Goal: Task Accomplishment & Management: Manage account settings

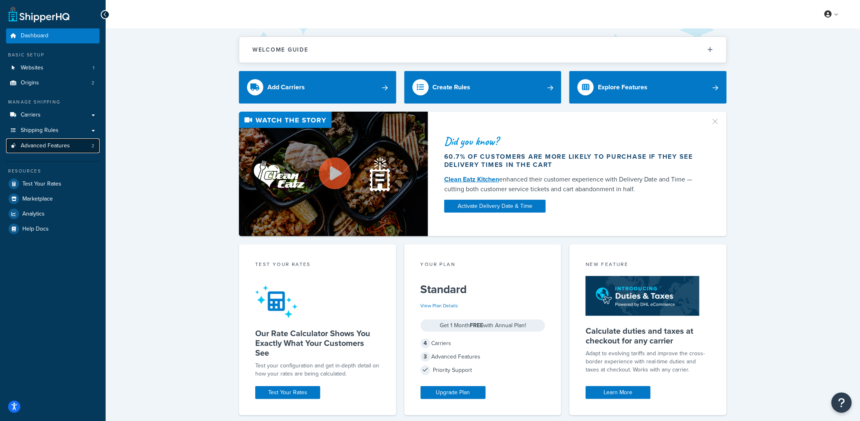
click at [78, 146] on link "Advanced Features 2" at bounding box center [52, 146] width 93 height 15
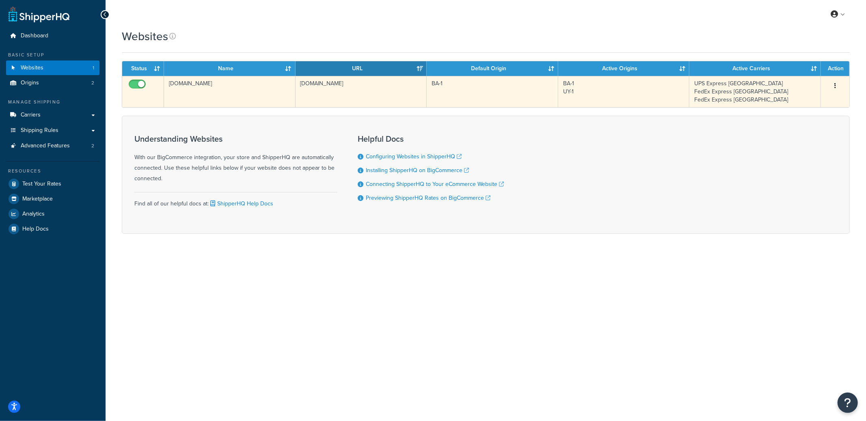
click at [251, 78] on td "pampaglobal.com" at bounding box center [230, 91] width 132 height 31
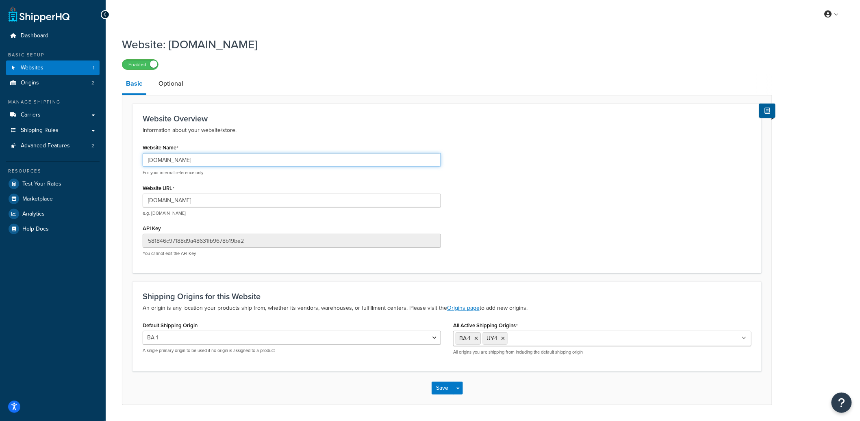
click at [177, 160] on input "pampaglobal.com" at bounding box center [292, 160] width 298 height 14
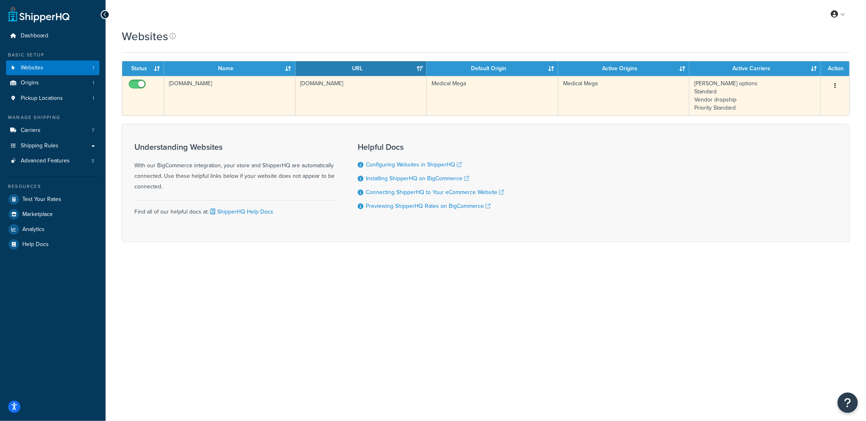
click at [316, 100] on td "[DOMAIN_NAME]" at bounding box center [362, 95] width 132 height 39
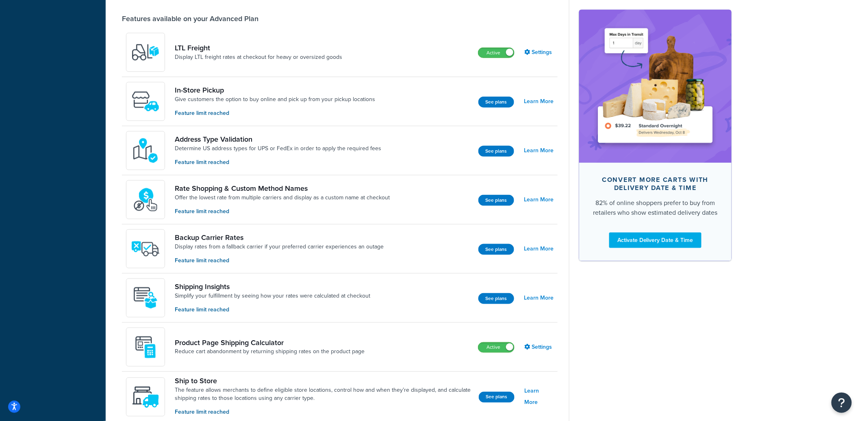
scroll to position [331, 0]
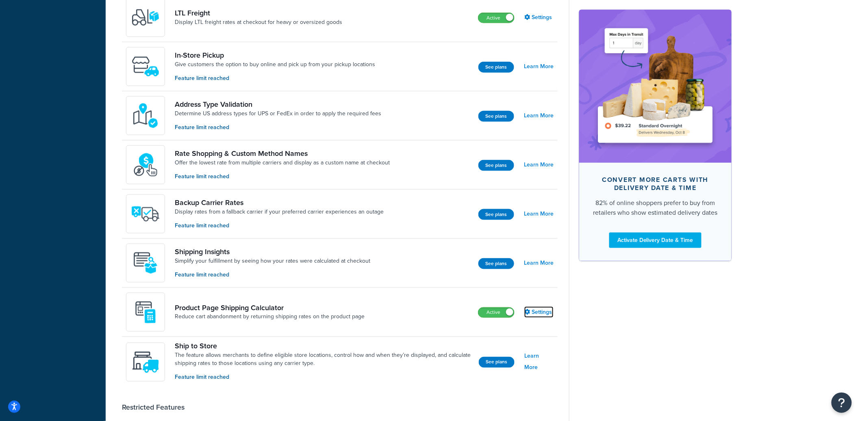
click at [541, 311] on link "Settings" at bounding box center [538, 312] width 29 height 11
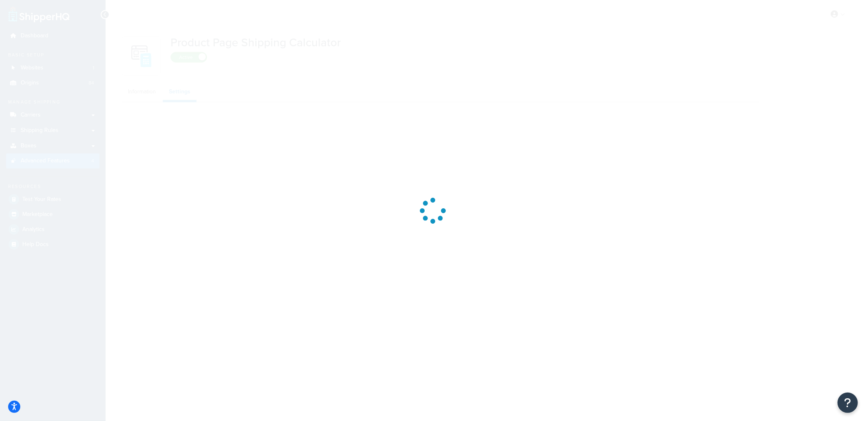
select select "US"
select select "false"
select select "31"
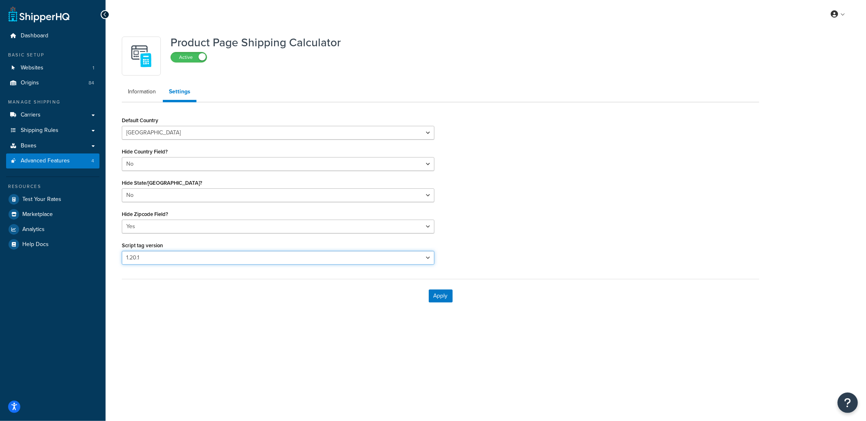
click at [217, 258] on select "Please select a script tag 1.18.1 1.20.1" at bounding box center [278, 258] width 313 height 14
click at [122, 251] on select "Please select a script tag 1.18.1 1.20.1" at bounding box center [278, 258] width 313 height 14
click at [167, 231] on select "Yes No" at bounding box center [278, 227] width 313 height 14
select select "false"
click at [122, 220] on select "Yes No" at bounding box center [278, 227] width 313 height 14
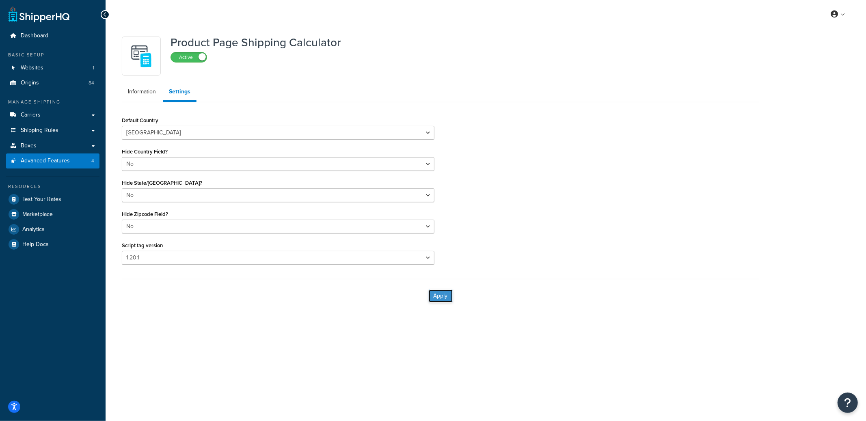
click at [446, 293] on button "Apply" at bounding box center [441, 296] width 24 height 13
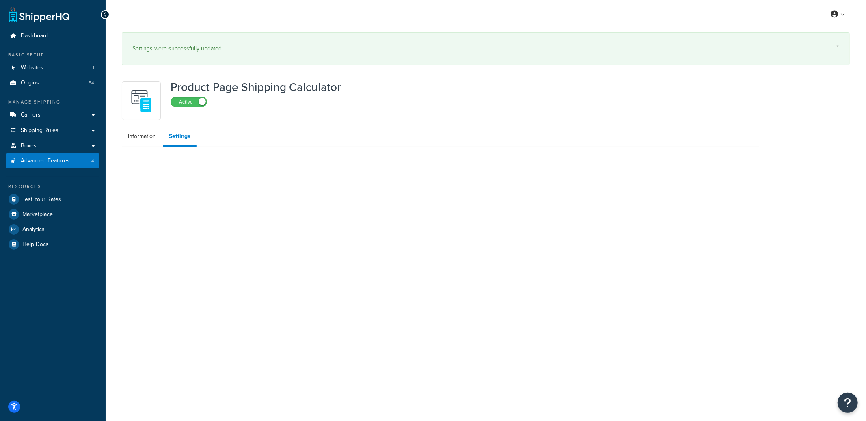
select select "US"
select select "false"
select select "31"
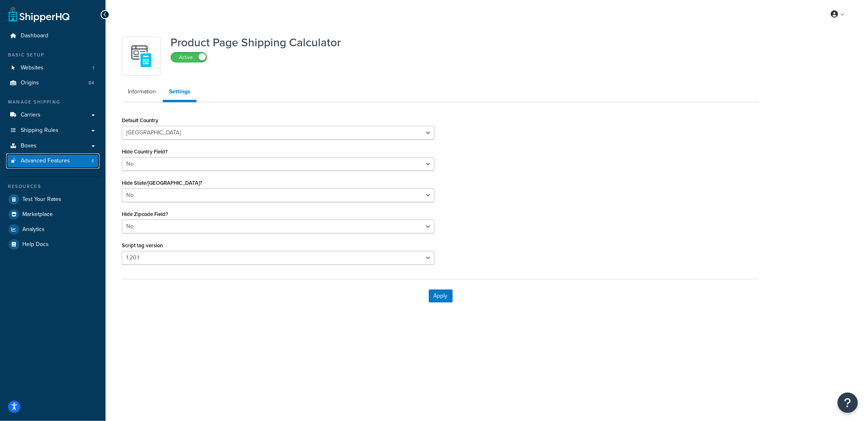
click at [82, 159] on link "Advanced Features 4" at bounding box center [52, 161] width 93 height 15
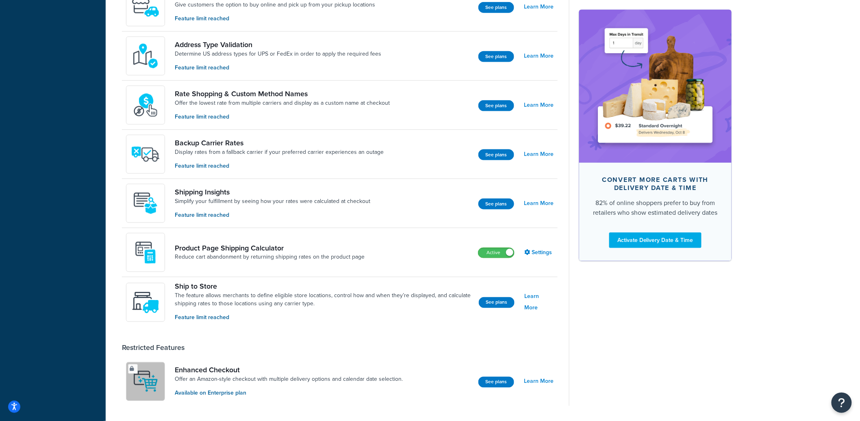
scroll to position [391, 0]
click at [542, 254] on link "Settings" at bounding box center [538, 252] width 29 height 11
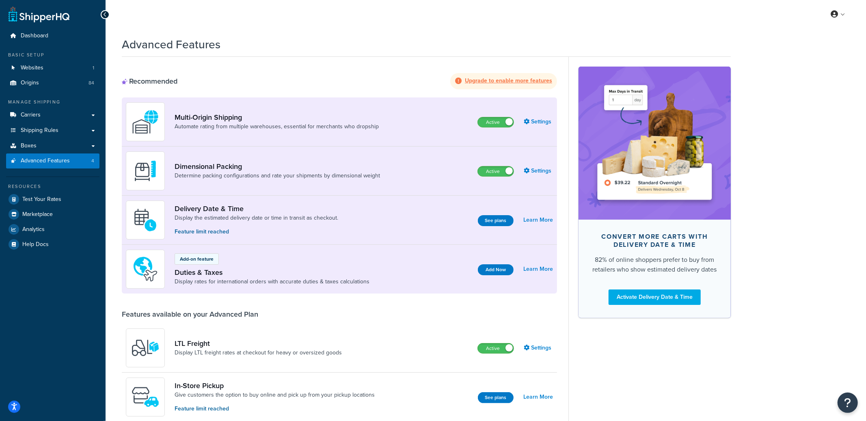
select select "US"
select select "false"
select select "31"
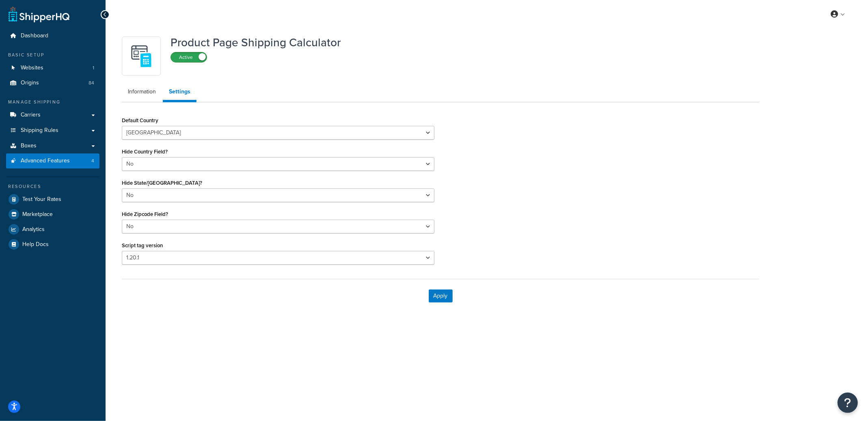
click at [195, 56] on label "Active" at bounding box center [189, 57] width 36 height 10
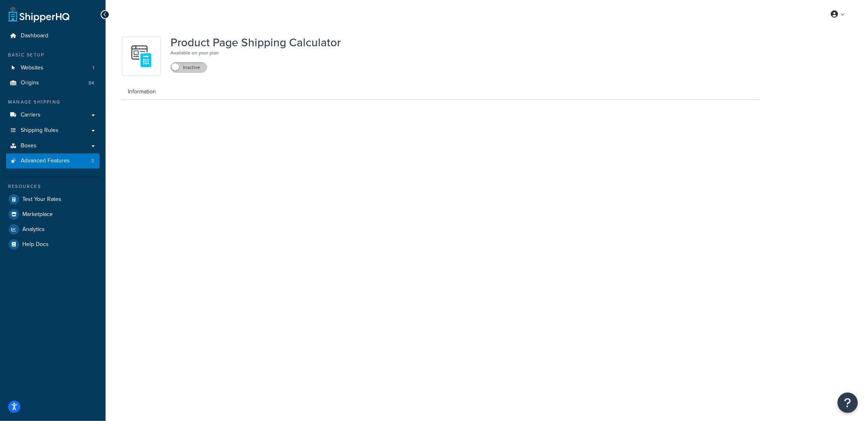
click at [200, 70] on label "Inactive" at bounding box center [189, 68] width 36 height 10
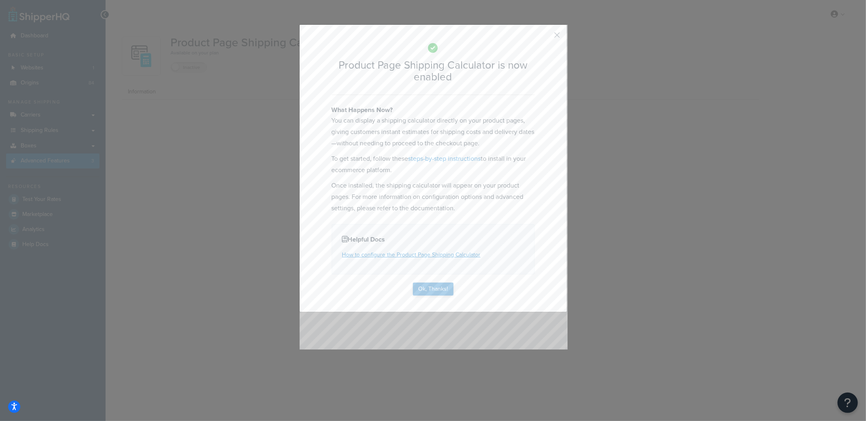
select select "US"
select select "false"
select select "31"
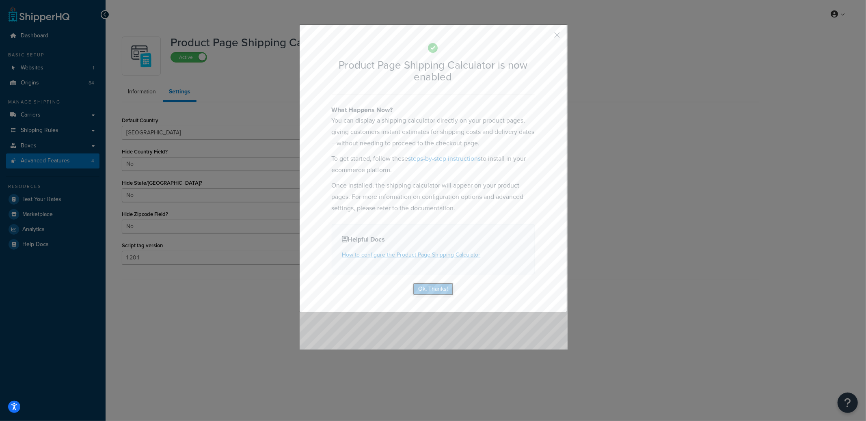
click at [438, 285] on button "Ok, Thanks!" at bounding box center [433, 289] width 41 height 13
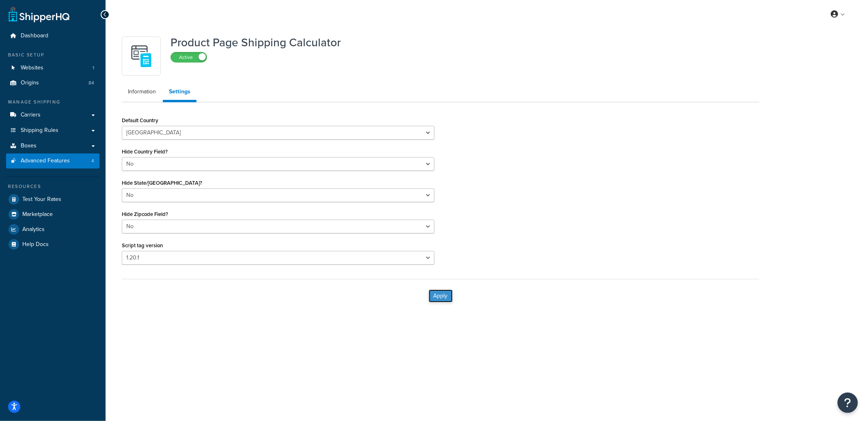
click at [438, 291] on button "Apply" at bounding box center [441, 296] width 24 height 13
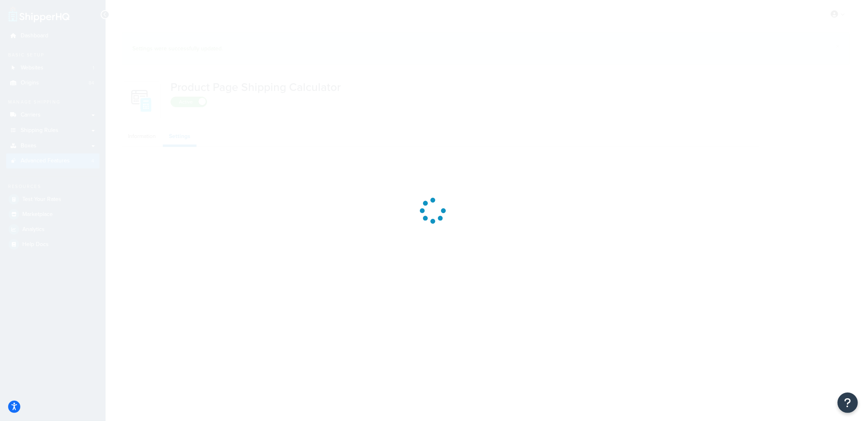
select select "US"
select select "false"
select select "31"
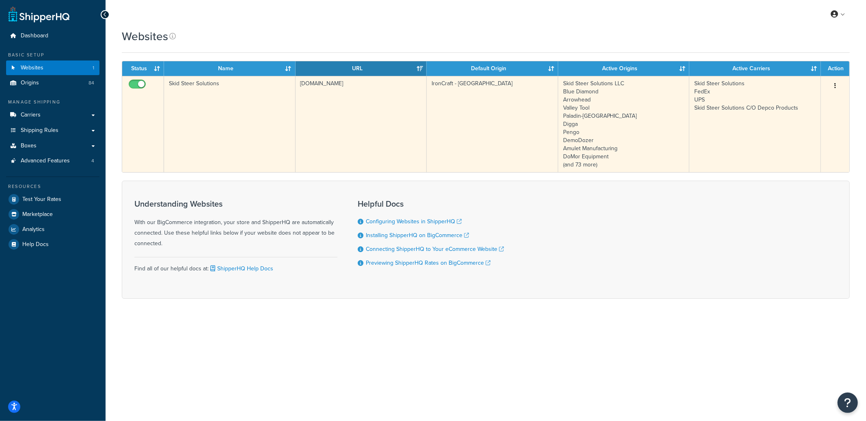
click at [373, 136] on td "www.skidsteersolutions.com" at bounding box center [362, 124] width 132 height 96
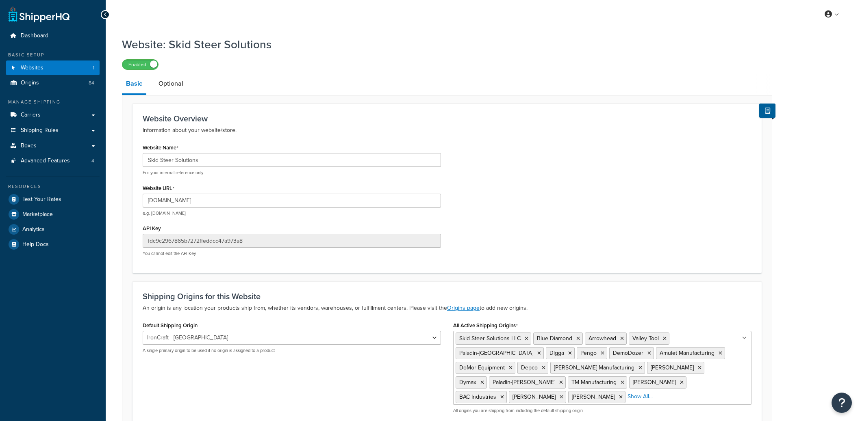
select select "103707"
click at [233, 199] on input "www.skidsteersolutions.com" at bounding box center [292, 201] width 298 height 14
click at [185, 205] on input "www.skidsteersolutions.com" at bounding box center [292, 201] width 298 height 14
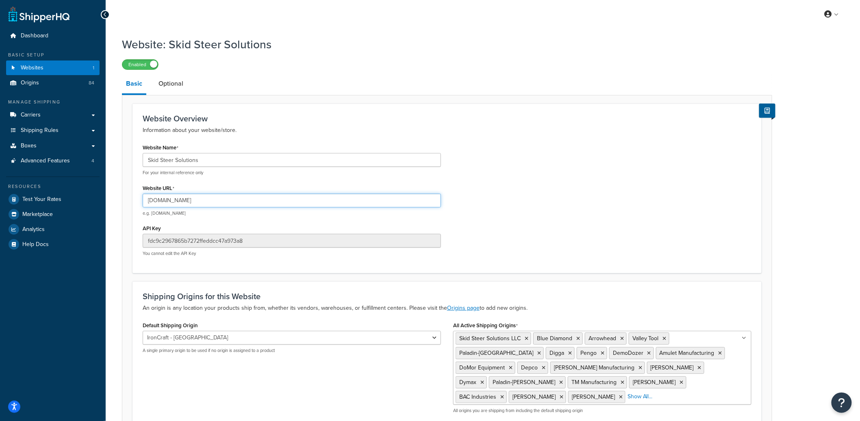
click at [185, 205] on input "www.skidsteersolutions.com" at bounding box center [292, 201] width 298 height 14
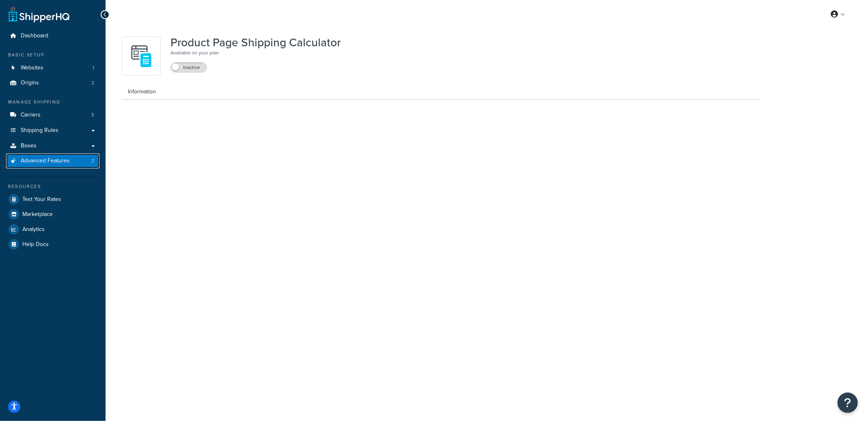
click at [41, 160] on span "Advanced Features" at bounding box center [45, 161] width 49 height 7
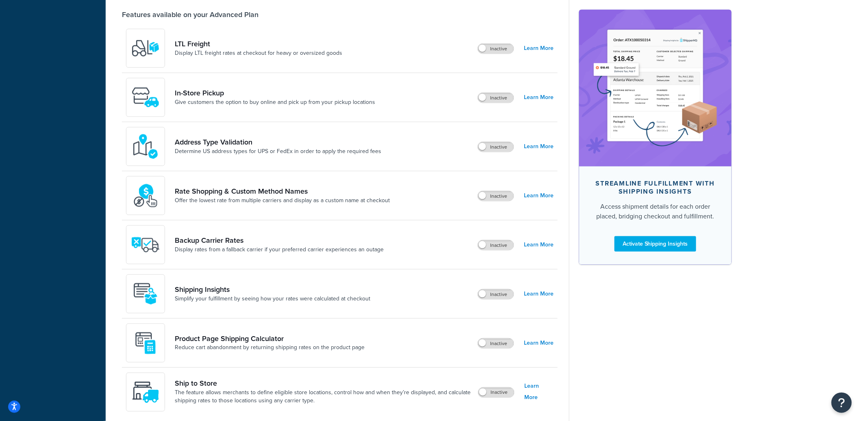
scroll to position [301, 0]
click at [502, 342] on label "Inactive" at bounding box center [496, 342] width 36 height 10
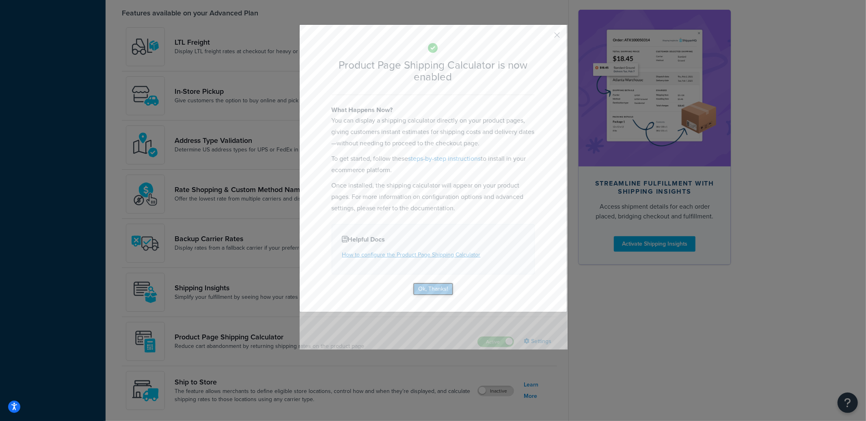
click at [426, 286] on button "Ok, Thanks!" at bounding box center [433, 289] width 41 height 13
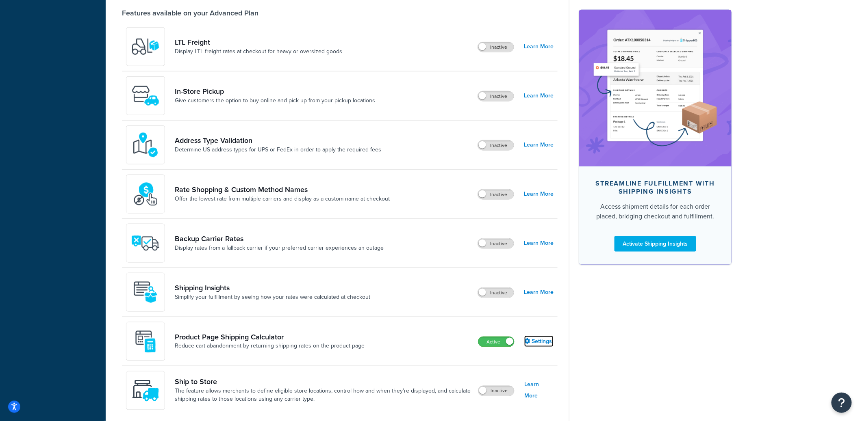
click at [539, 340] on link "Settings" at bounding box center [538, 341] width 29 height 11
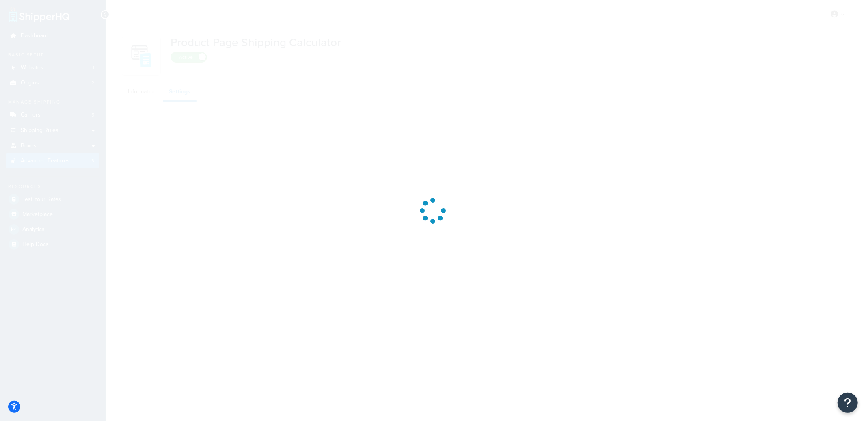
select select "US"
select select "false"
select select "31"
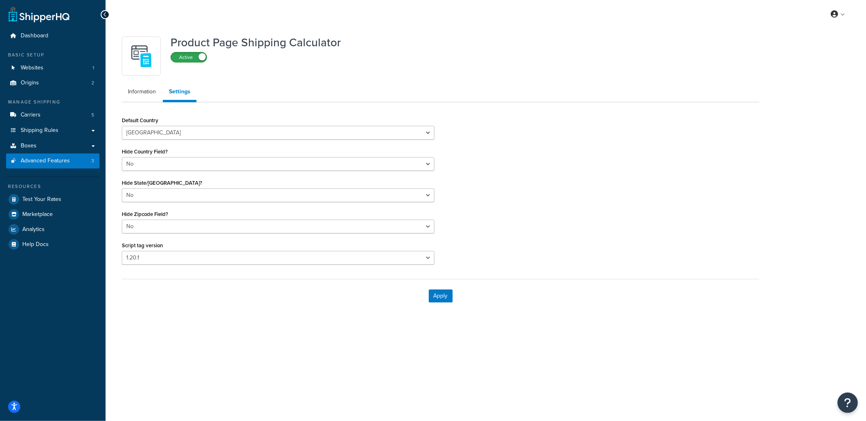
click at [183, 58] on label "Active" at bounding box center [189, 57] width 36 height 10
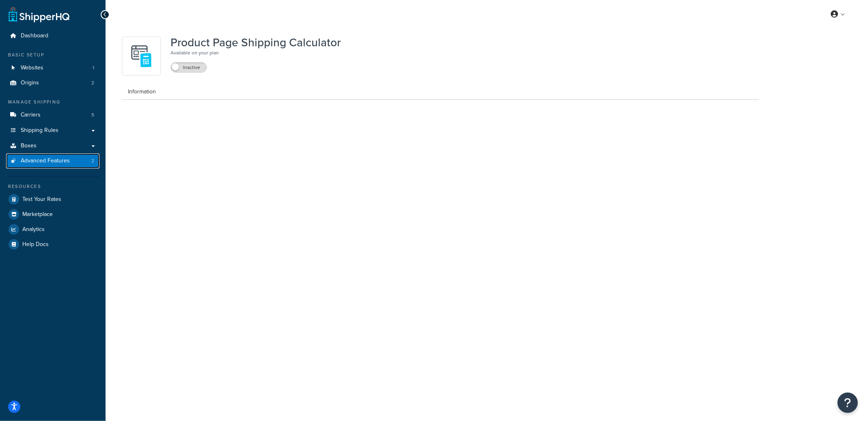
click at [71, 164] on link "Advanced Features 2" at bounding box center [52, 161] width 93 height 15
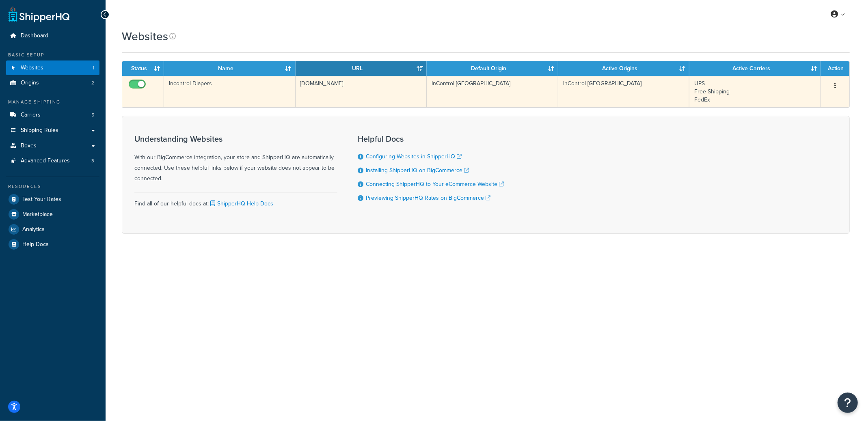
click at [334, 87] on td "[DOMAIN_NAME]" at bounding box center [362, 91] width 132 height 31
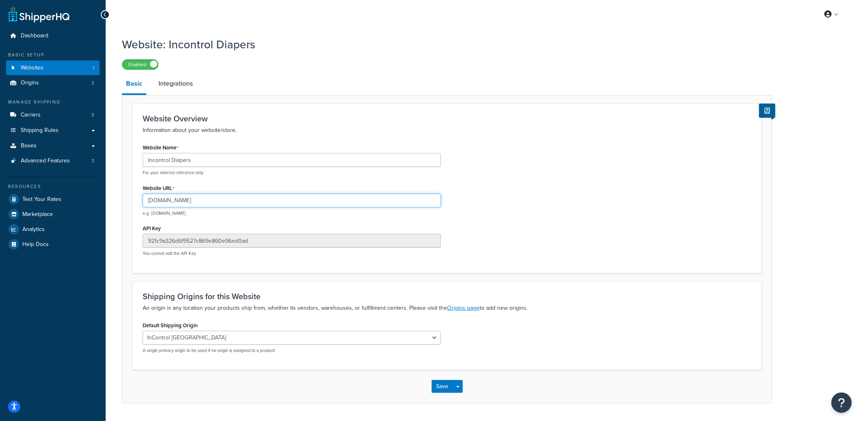
click at [173, 199] on input "[DOMAIN_NAME]" at bounding box center [292, 201] width 298 height 14
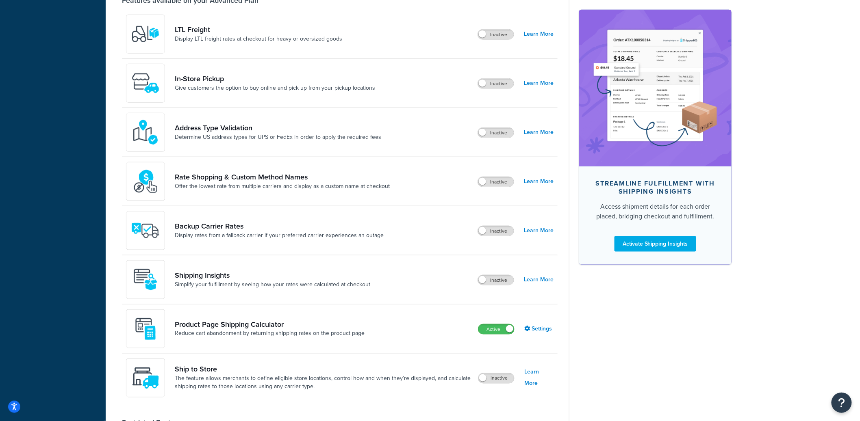
scroll to position [315, 0]
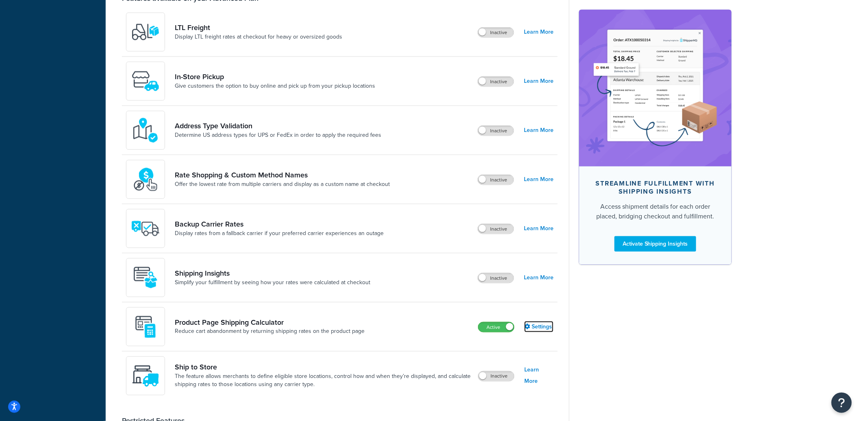
click at [539, 325] on link "Settings" at bounding box center [538, 326] width 29 height 11
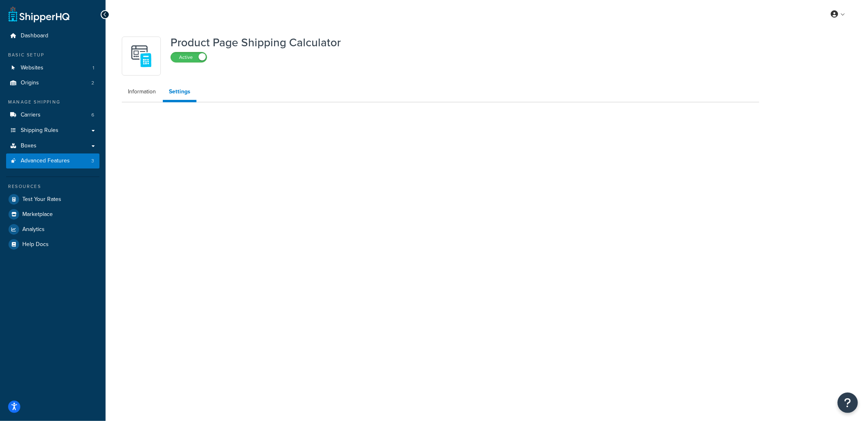
select select "US"
select select "false"
select select "31"
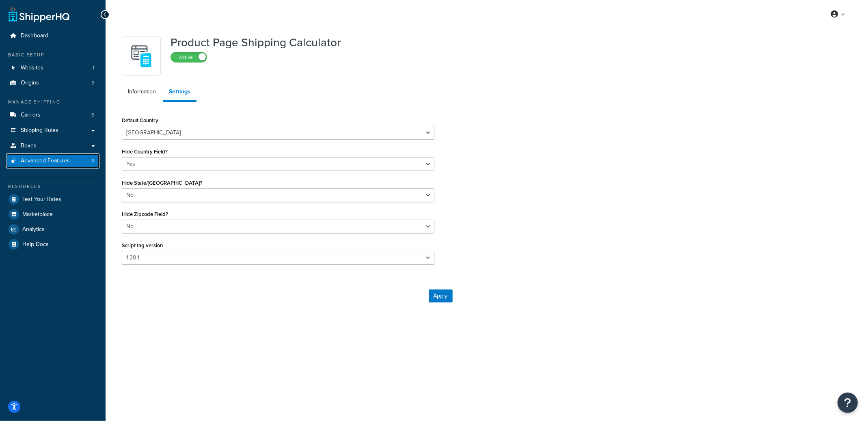
click at [47, 162] on span "Advanced Features" at bounding box center [45, 161] width 49 height 7
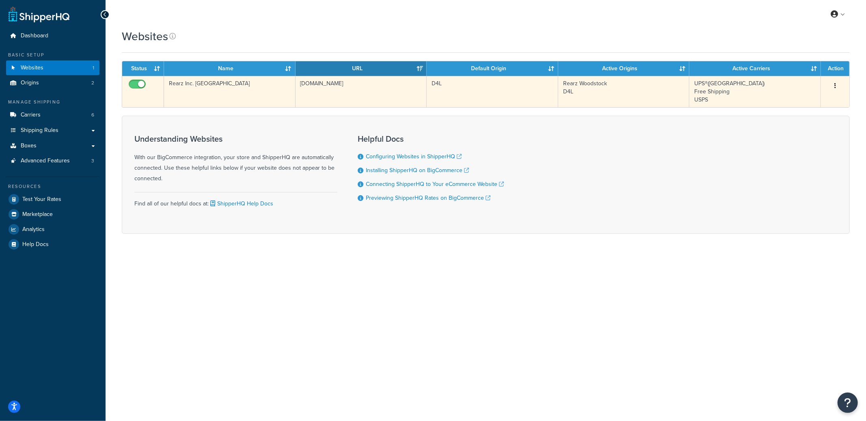
click at [313, 94] on td "[DOMAIN_NAME]" at bounding box center [362, 91] width 132 height 31
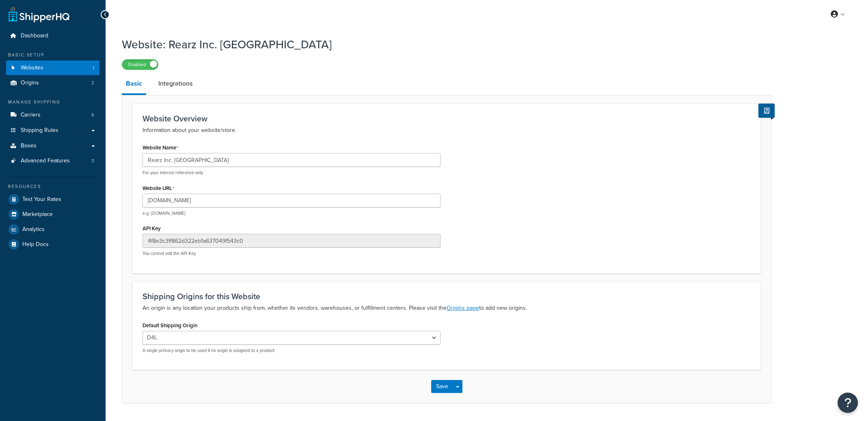
select select "168182"
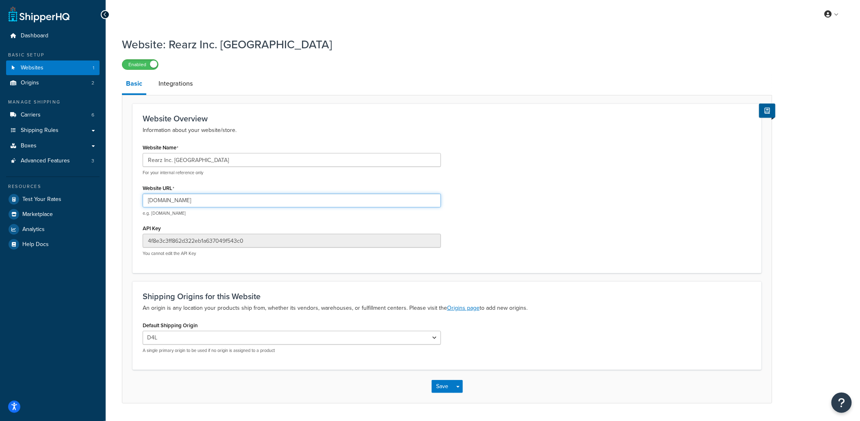
click at [177, 201] on input "us.rearz.com" at bounding box center [292, 201] width 298 height 14
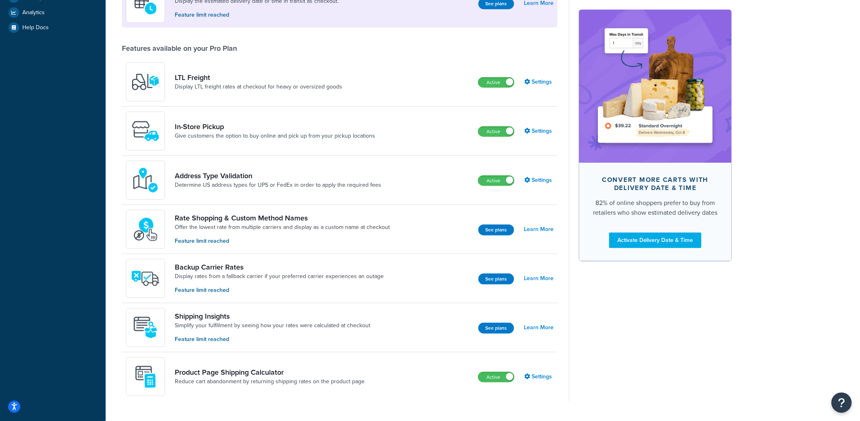
scroll to position [219, 0]
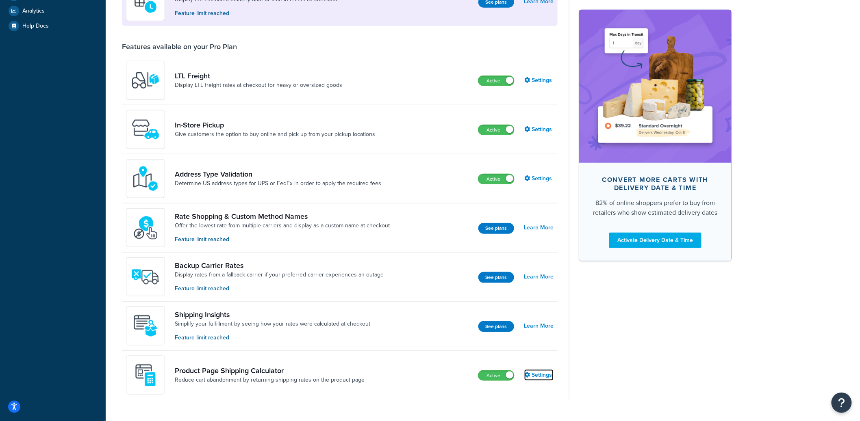
click at [534, 374] on link "Settings" at bounding box center [538, 375] width 29 height 11
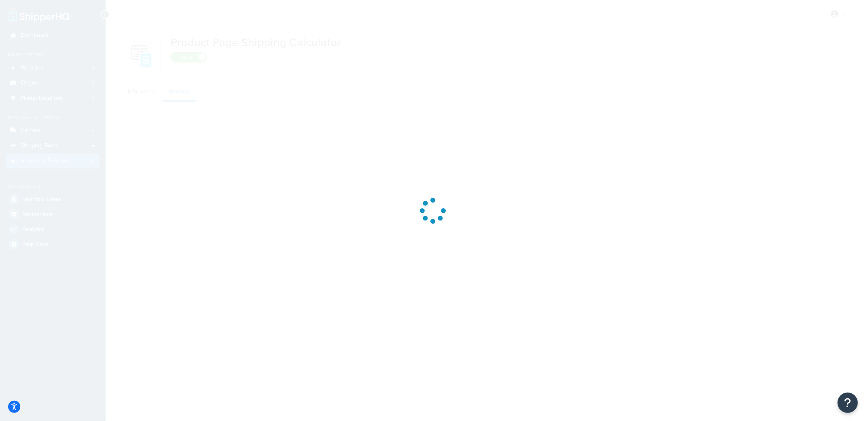
select select "US"
select select "false"
select select "31"
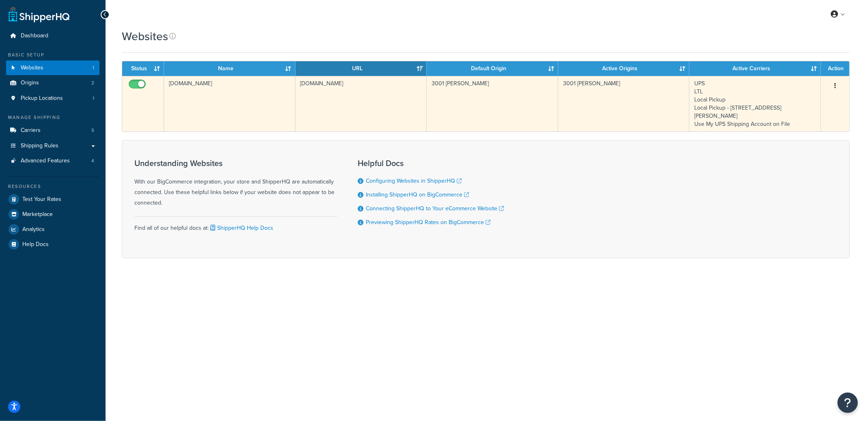
click at [326, 82] on td "[DOMAIN_NAME]" at bounding box center [362, 104] width 132 height 56
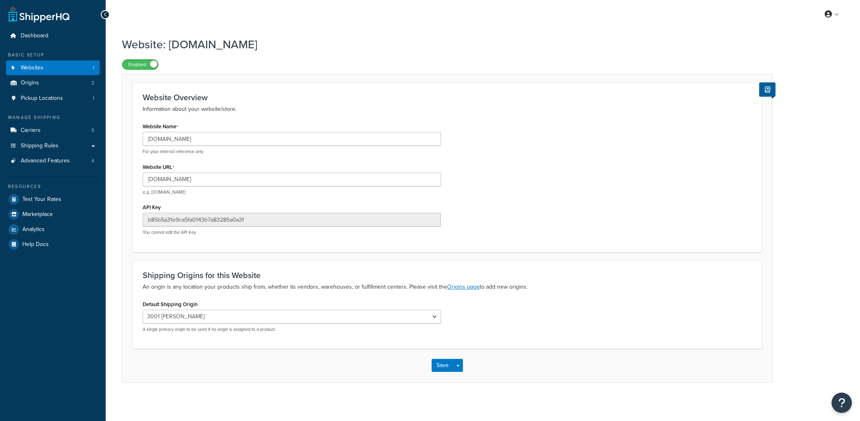
select select "11333"
click at [173, 136] on input "[DOMAIN_NAME]" at bounding box center [292, 139] width 298 height 14
click at [173, 136] on input "CoolerGaskets.com" at bounding box center [292, 139] width 298 height 14
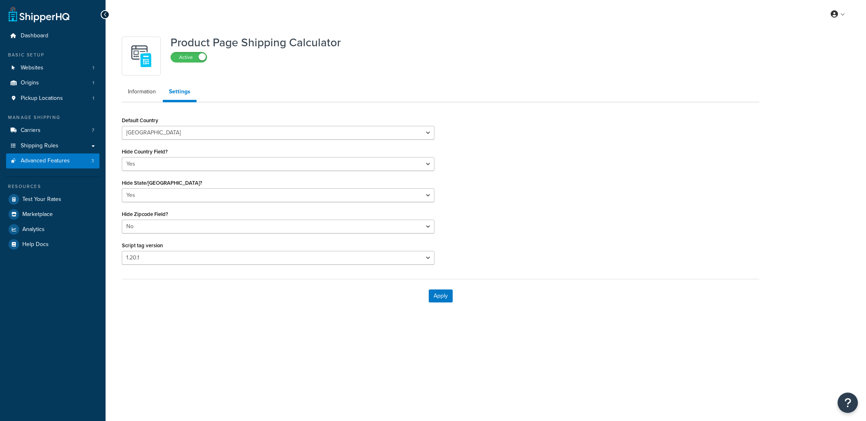
select select "US"
select select "false"
select select "31"
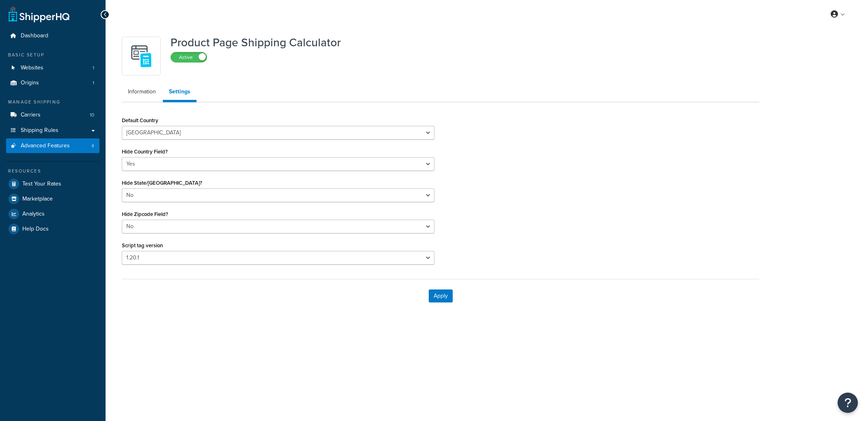
select select "US"
select select "false"
select select "31"
click at [186, 55] on label "Active" at bounding box center [189, 57] width 36 height 10
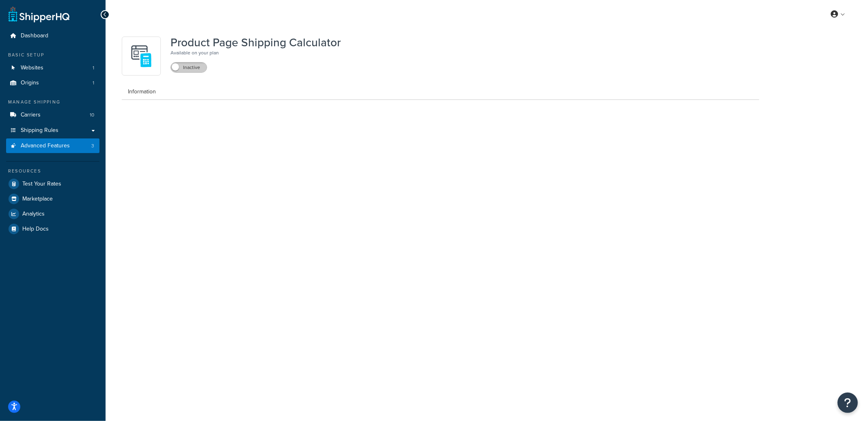
click at [194, 68] on label "Inactive" at bounding box center [189, 68] width 36 height 10
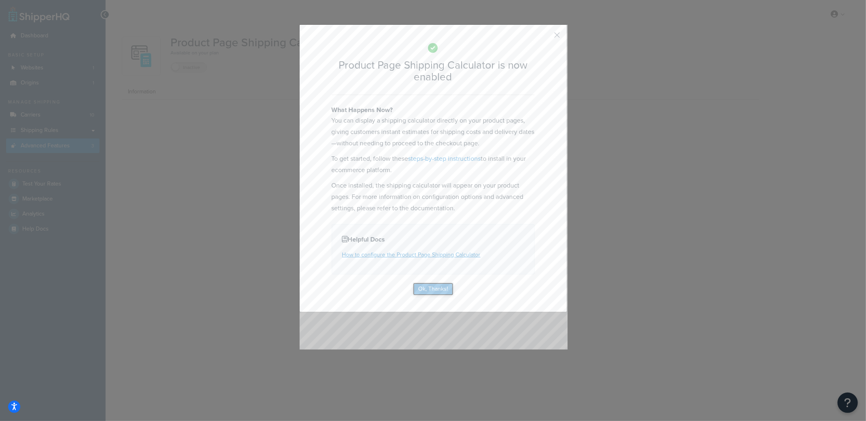
select select "US"
select select "false"
select select "31"
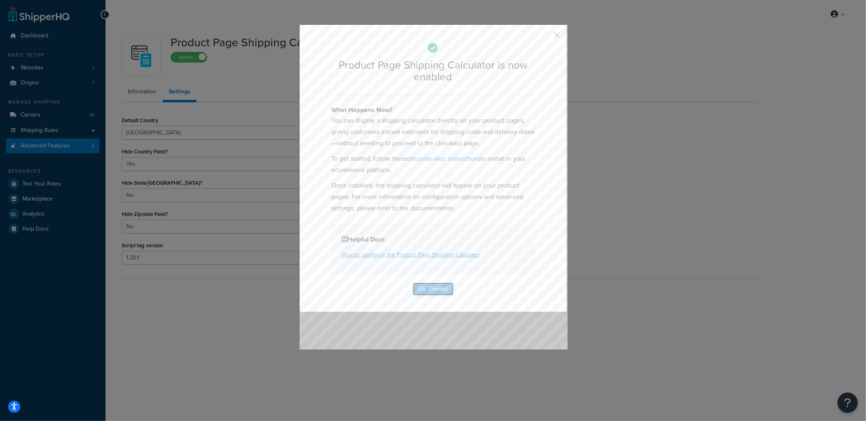
click at [441, 291] on button "Ok, Thanks!" at bounding box center [433, 289] width 41 height 13
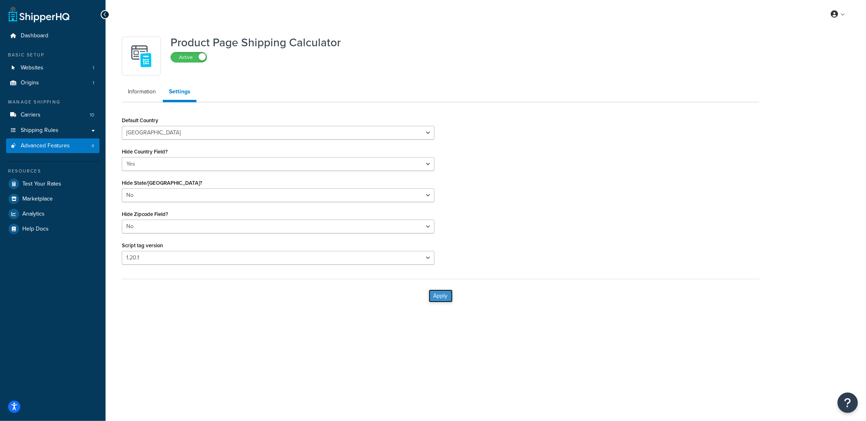
click at [439, 293] on button "Apply" at bounding box center [441, 296] width 24 height 13
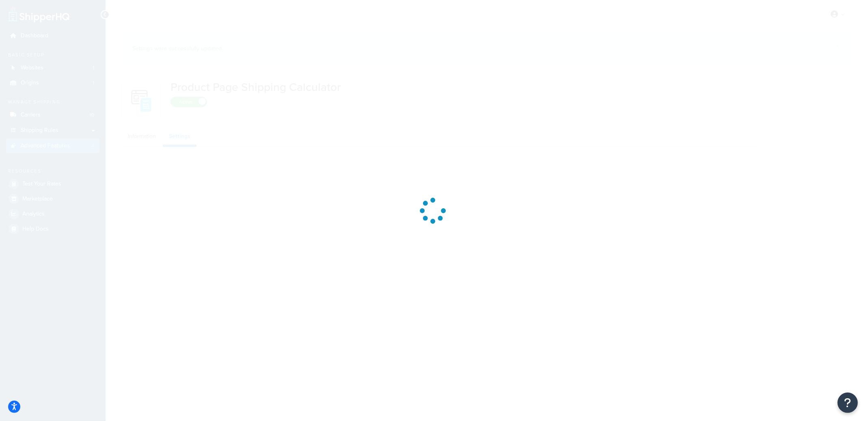
select select "US"
select select "false"
select select "31"
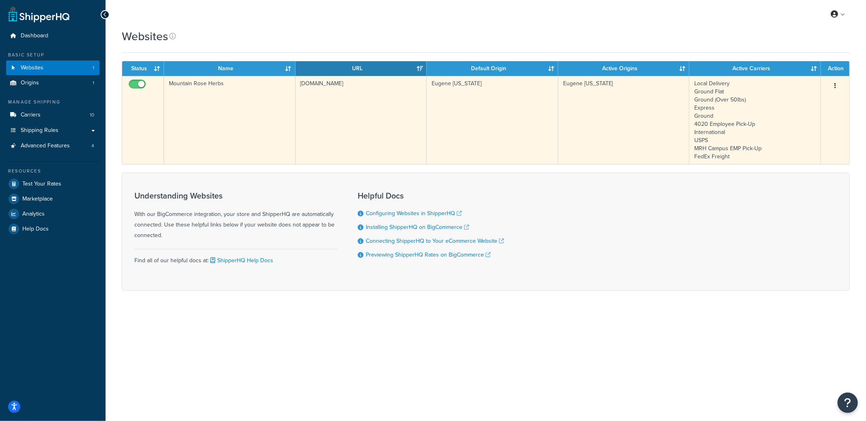
click at [354, 110] on td "www.mountainroseherbs.com" at bounding box center [362, 120] width 132 height 88
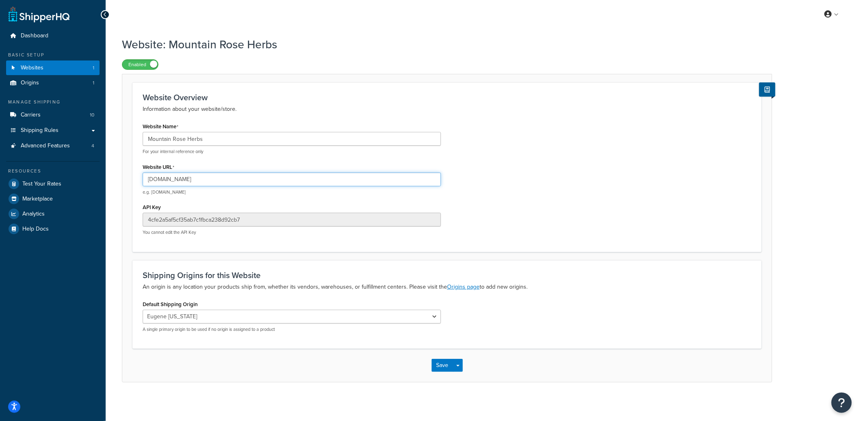
click at [201, 178] on input "[DOMAIN_NAME]" at bounding box center [292, 180] width 298 height 14
click at [201, 178] on input "www.mountainroseherbs.com" at bounding box center [292, 180] width 298 height 14
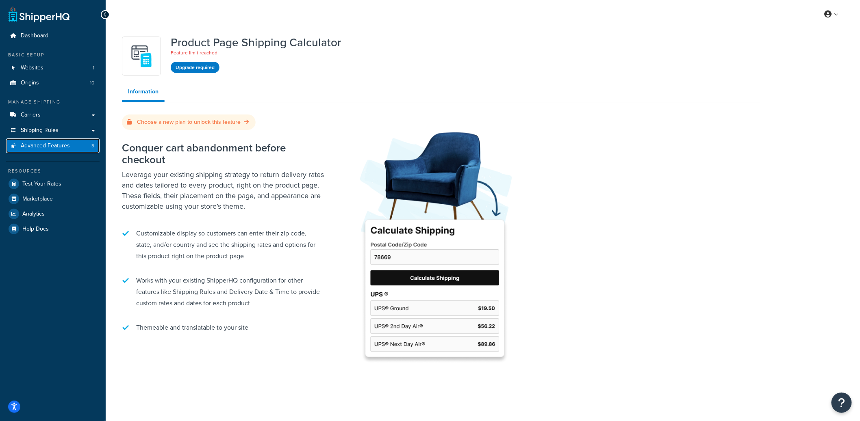
click at [78, 147] on link "Advanced Features 3" at bounding box center [52, 146] width 93 height 15
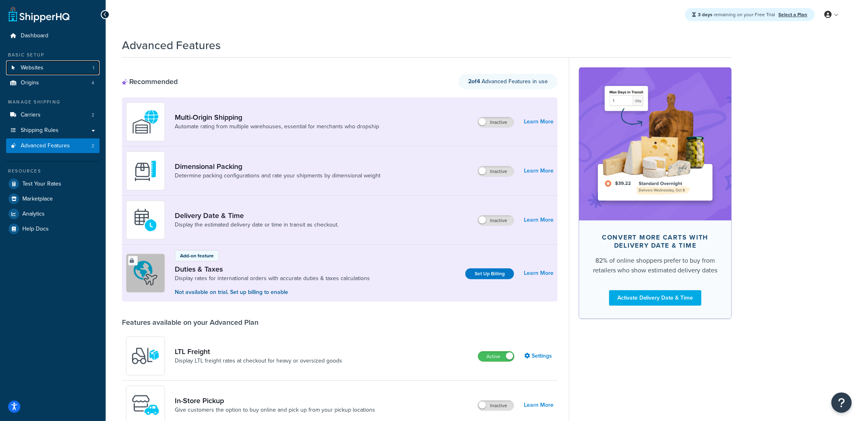
scroll to position [298, 0]
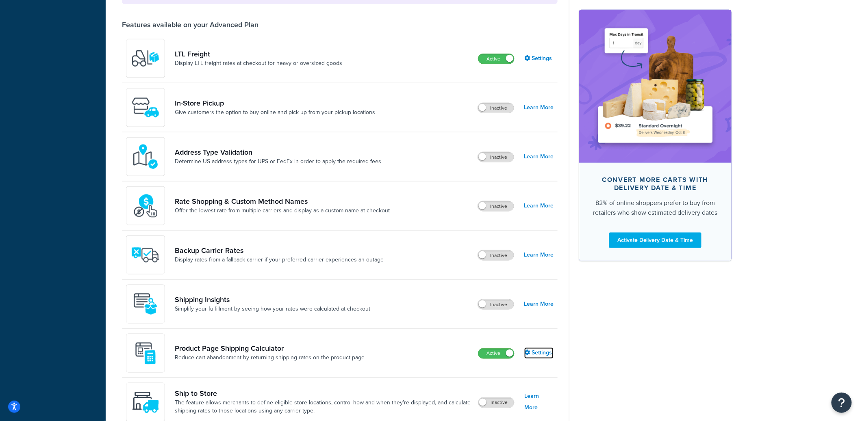
click at [539, 351] on link "Settings" at bounding box center [538, 353] width 29 height 11
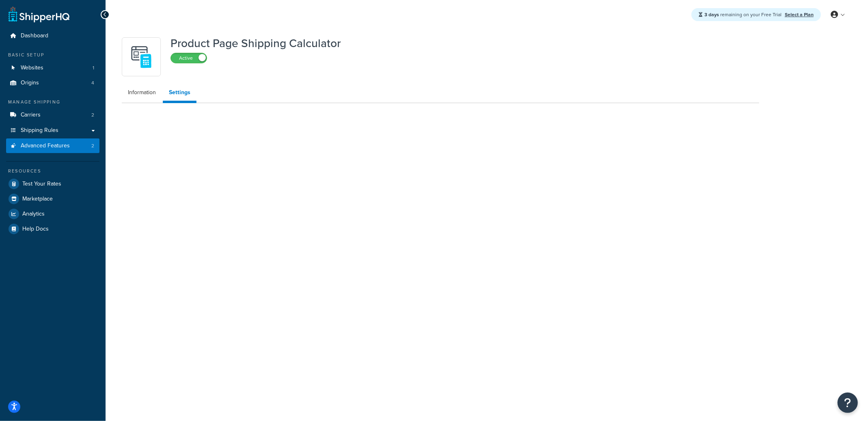
select select "US"
select select "false"
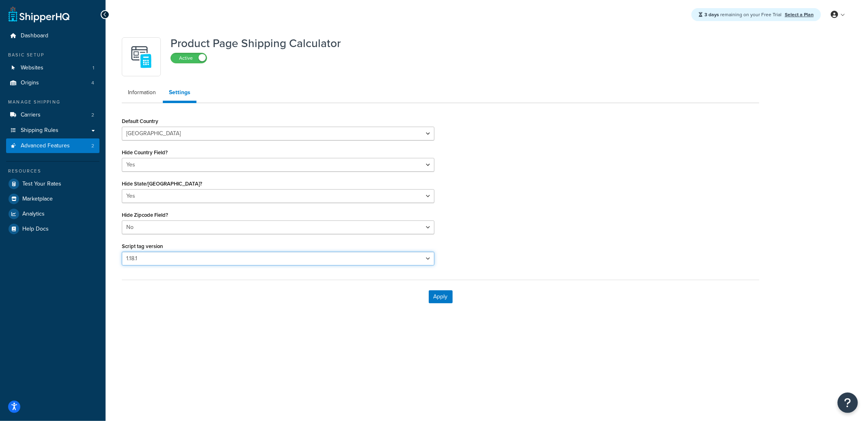
click at [215, 262] on select "Please select a script tag 1.18.1 1.20.1" at bounding box center [278, 259] width 313 height 14
select select "31"
click at [122, 252] on select "Please select a script tag 1.18.1 1.20.1" at bounding box center [278, 259] width 313 height 14
click at [440, 299] on button "Apply" at bounding box center [441, 296] width 24 height 13
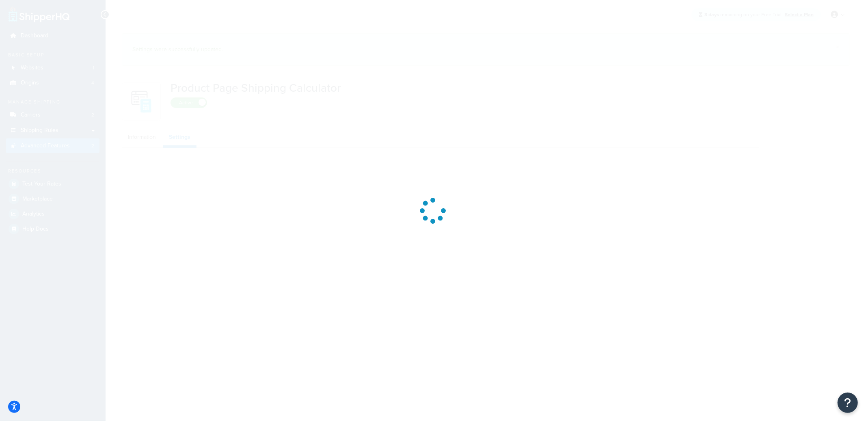
select select "US"
select select "false"
select select "31"
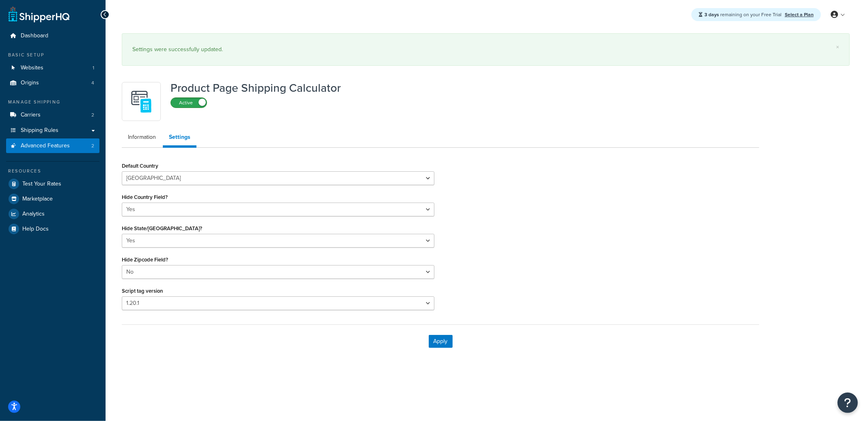
click at [197, 104] on label "Active" at bounding box center [189, 103] width 36 height 10
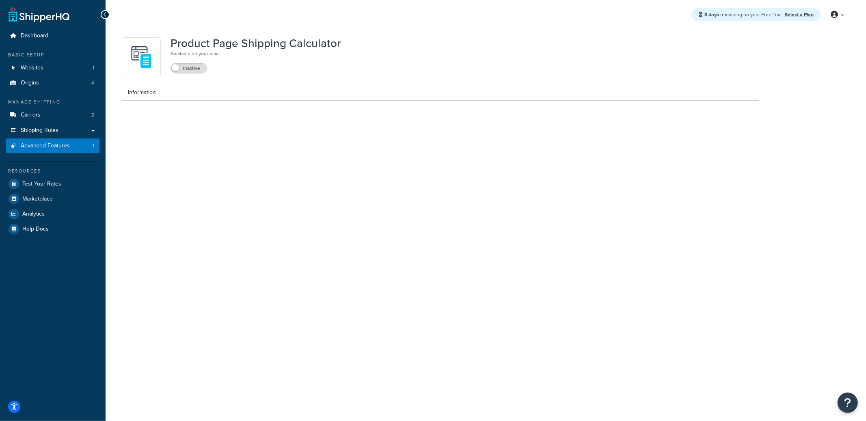
click at [193, 101] on div "Product Page Shipping Calculator Available on your plan Inactive Information" at bounding box center [441, 66] width 650 height 67
click at [195, 71] on label "Inactive" at bounding box center [189, 68] width 36 height 10
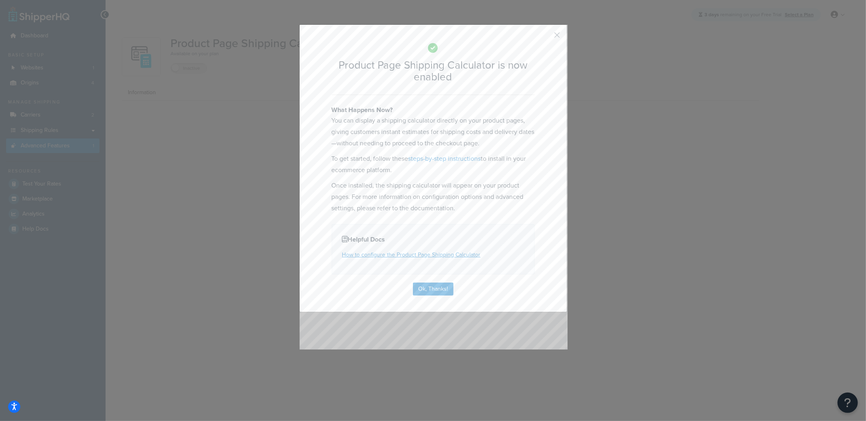
select select "US"
select select "false"
select select "31"
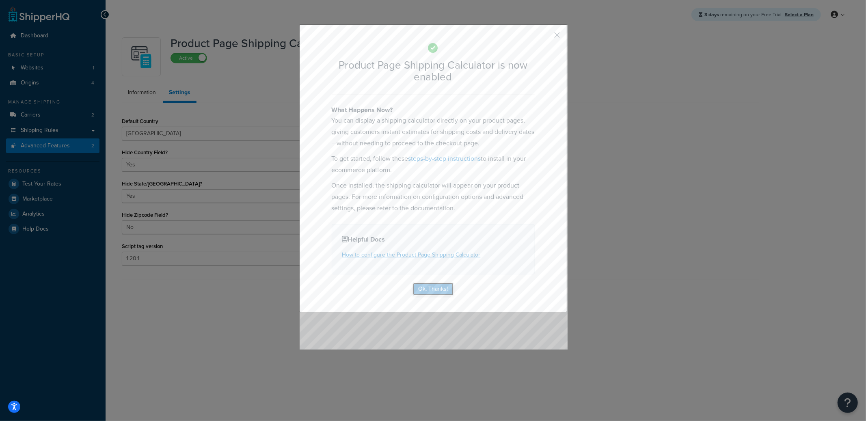
click at [432, 286] on button "Ok, Thanks!" at bounding box center [433, 289] width 41 height 13
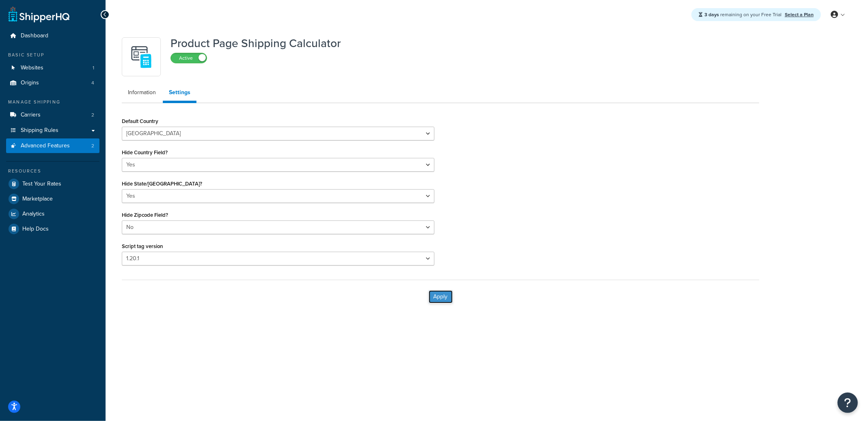
click at [442, 300] on button "Apply" at bounding box center [441, 296] width 24 height 13
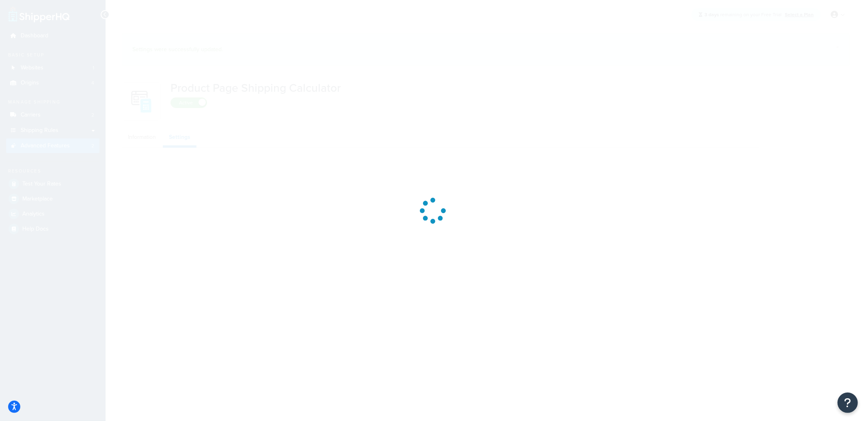
select select "US"
select select "false"
select select "31"
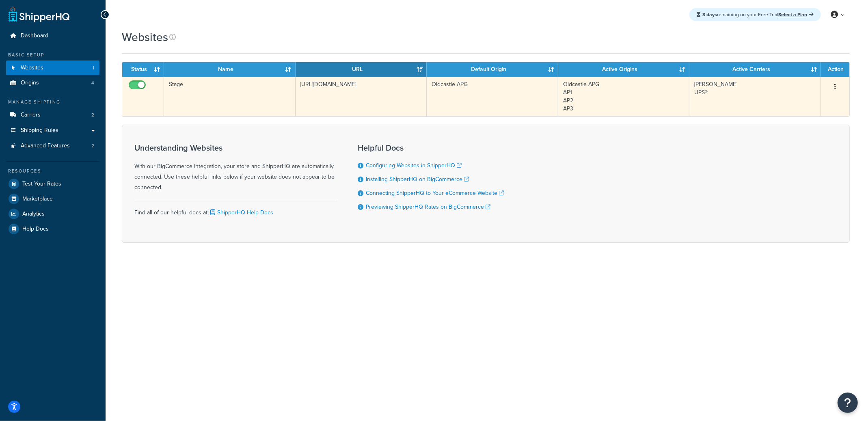
click at [380, 102] on td "[URL][DOMAIN_NAME]" at bounding box center [362, 96] width 132 height 39
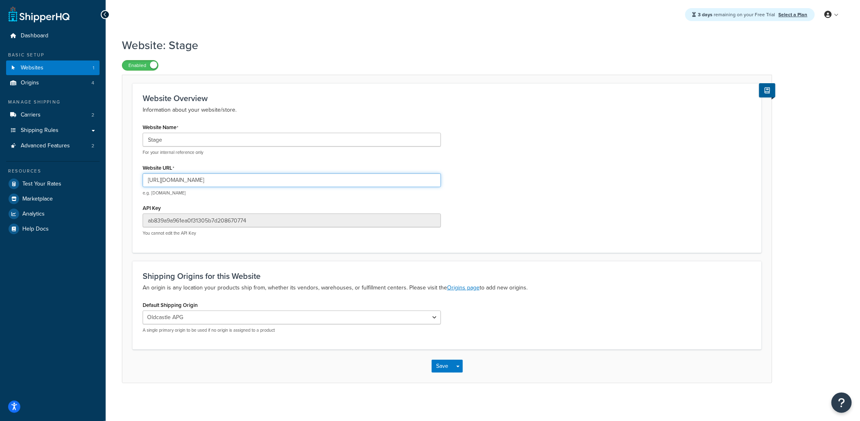
drag, startPoint x: 262, startPoint y: 182, endPoint x: 146, endPoint y: 183, distance: 116.2
click at [146, 183] on input "https://stage-orders.oldcastleapg.com/" at bounding box center [292, 180] width 298 height 14
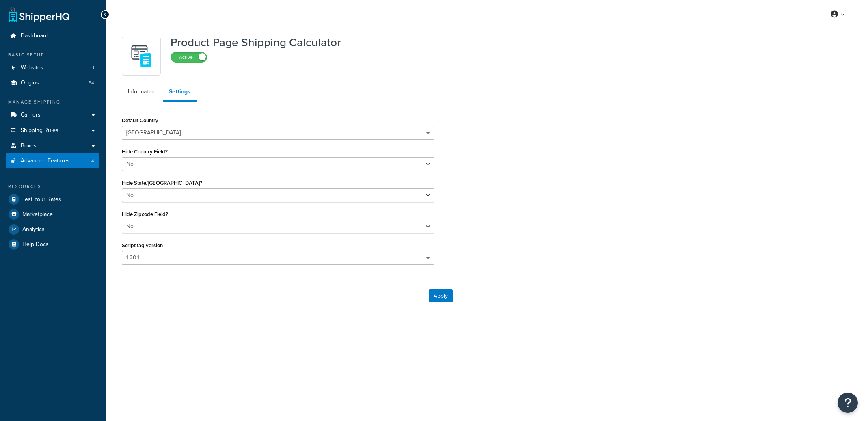
select select "US"
select select "false"
select select "31"
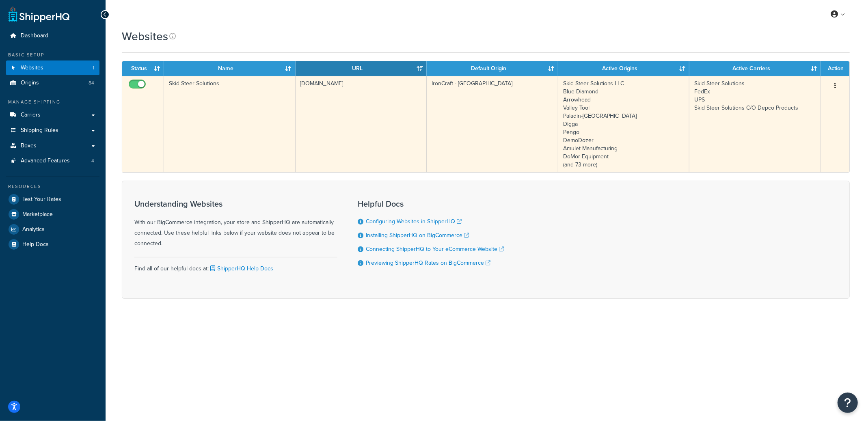
click at [344, 118] on td "[DOMAIN_NAME]" at bounding box center [362, 124] width 132 height 96
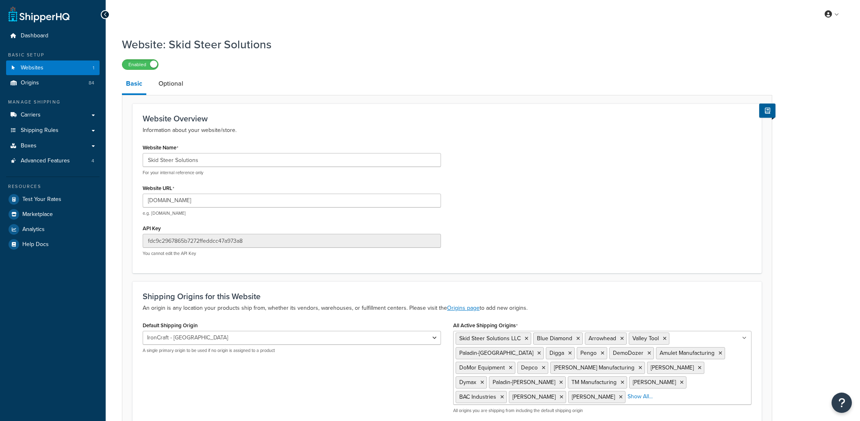
select select "103707"
click at [195, 202] on input "www.skidsteersolutions.com" at bounding box center [292, 201] width 298 height 14
click at [195, 202] on input "[DOMAIN_NAME]" at bounding box center [292, 201] width 298 height 14
click at [204, 202] on input "[DOMAIN_NAME]" at bounding box center [292, 201] width 298 height 14
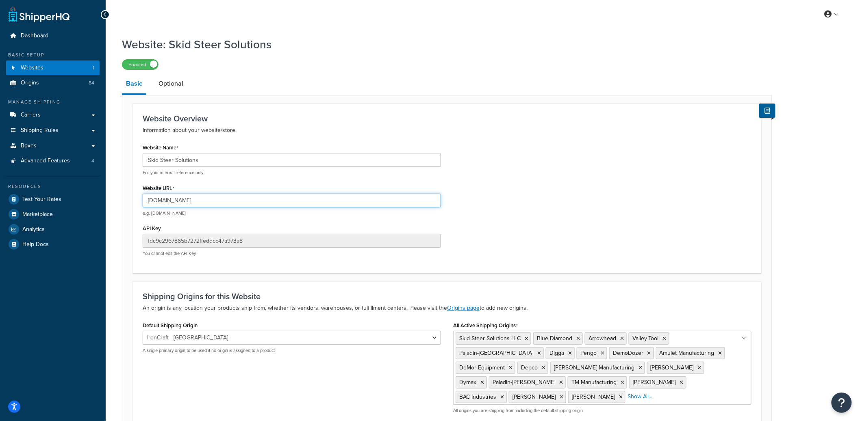
drag, startPoint x: 223, startPoint y: 202, endPoint x: 162, endPoint y: 199, distance: 61.0
click at [162, 199] on input "[DOMAIN_NAME]" at bounding box center [292, 201] width 298 height 14
